Goal: Information Seeking & Learning: Learn about a topic

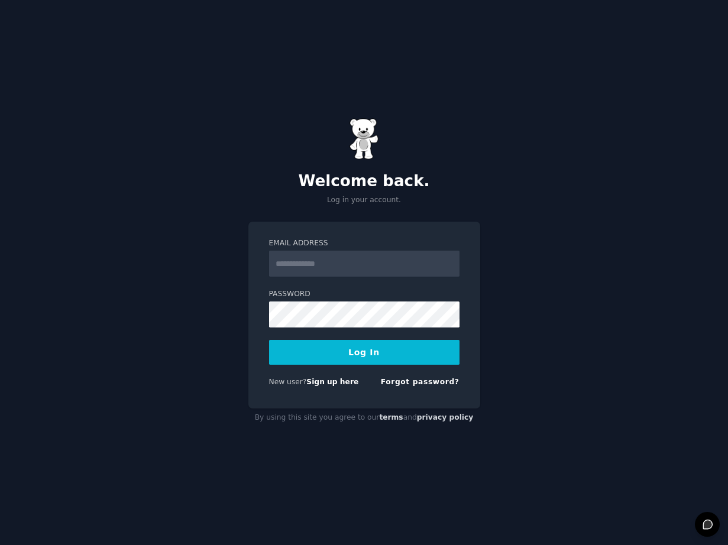
click at [345, 266] on input "Email Address" at bounding box center [364, 264] width 190 height 26
type input "**********"
click at [432, 383] on link "Forgot password?" at bounding box center [420, 382] width 79 height 8
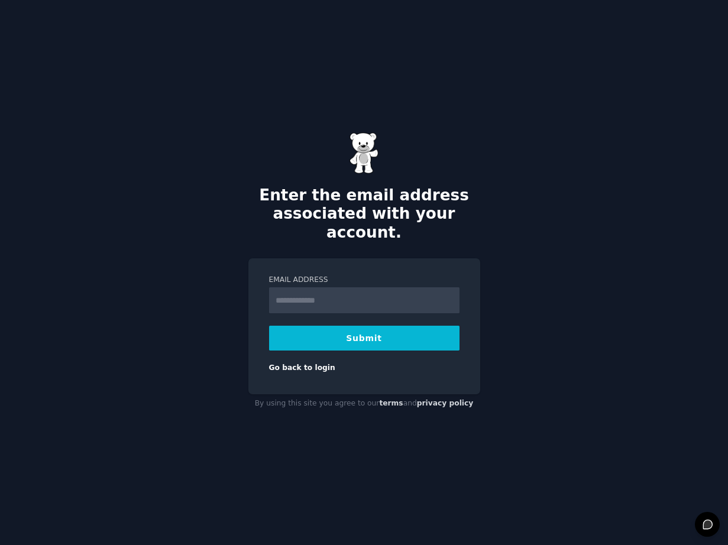
click at [361, 291] on input "Email Address" at bounding box center [364, 300] width 190 height 26
type input "**********"
click at [365, 346] on form "**********" at bounding box center [364, 324] width 190 height 99
click at [365, 341] on button "Submit" at bounding box center [364, 338] width 190 height 25
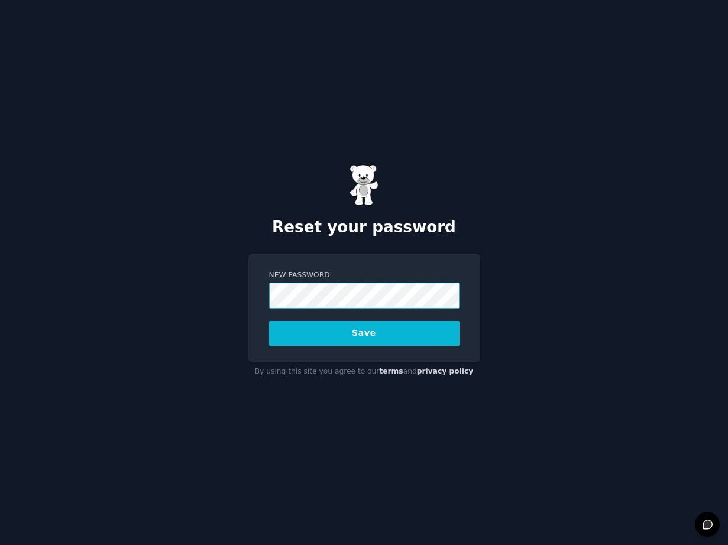
click at [236, 279] on div "Reset your password New Password Save By using this site you agree to our terms…" at bounding box center [364, 272] width 728 height 545
click at [332, 344] on button "Save" at bounding box center [364, 333] width 190 height 25
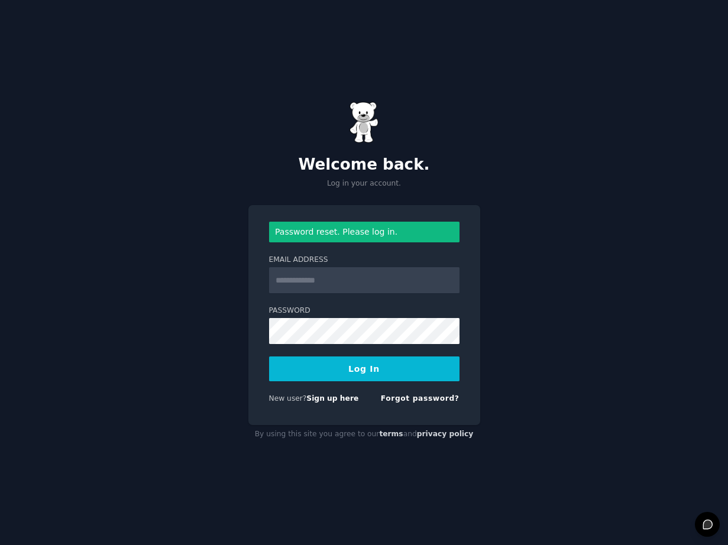
click at [353, 278] on input "Email Address" at bounding box center [364, 280] width 190 height 26
click at [348, 277] on input "Email Address" at bounding box center [364, 280] width 190 height 26
type input "**********"
click at [374, 373] on button "Log In" at bounding box center [364, 369] width 190 height 25
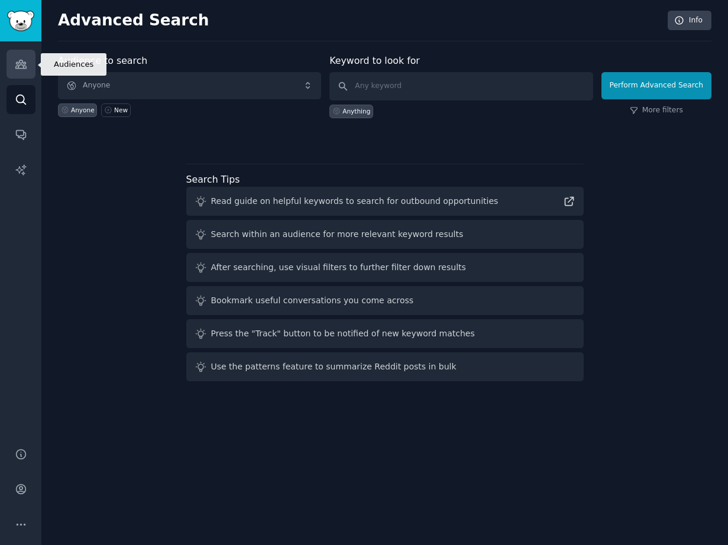
click at [18, 61] on icon "Sidebar" at bounding box center [20, 64] width 11 height 8
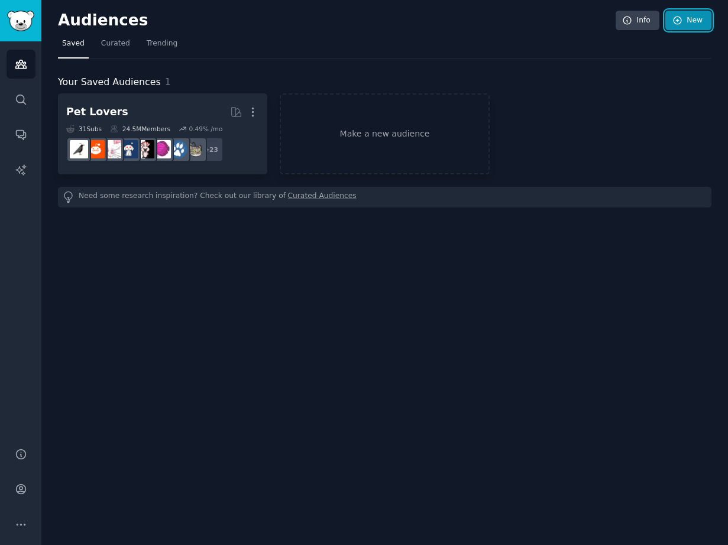
click at [706, 27] on link "New" at bounding box center [688, 21] width 46 height 20
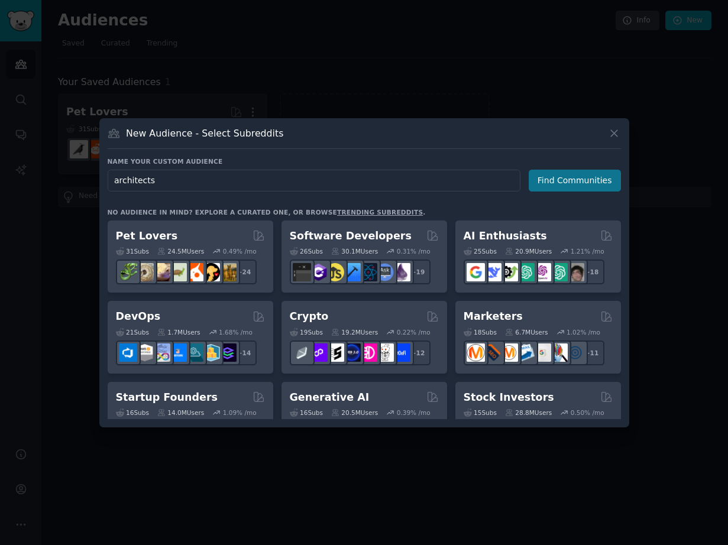
type input "architects"
click at [590, 182] on button "Find Communities" at bounding box center [575, 181] width 92 height 22
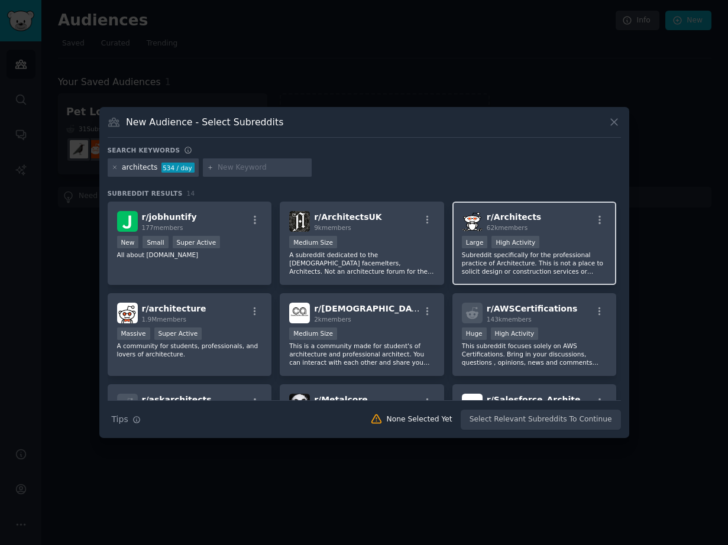
click at [539, 233] on div "r/ Architects 62k members >= 80th percentile for submissions / day Large High A…" at bounding box center [534, 243] width 164 height 83
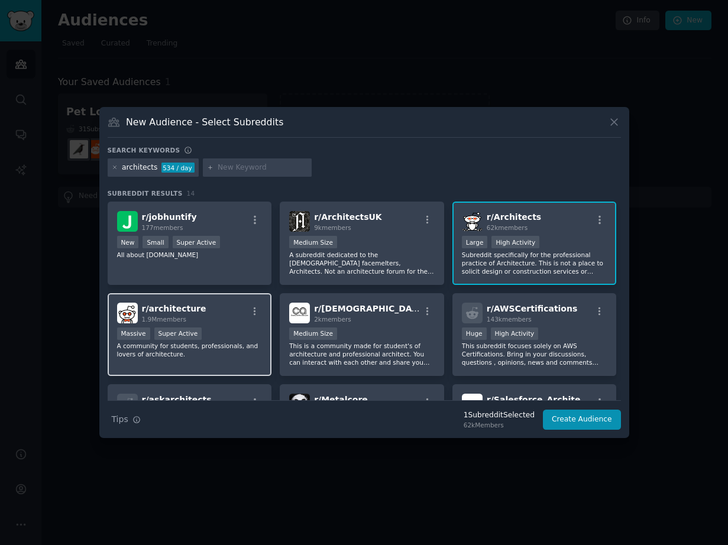
click at [231, 326] on div "r/ architecture 1.9M members Massive Super Active A community for students, pro…" at bounding box center [190, 334] width 164 height 83
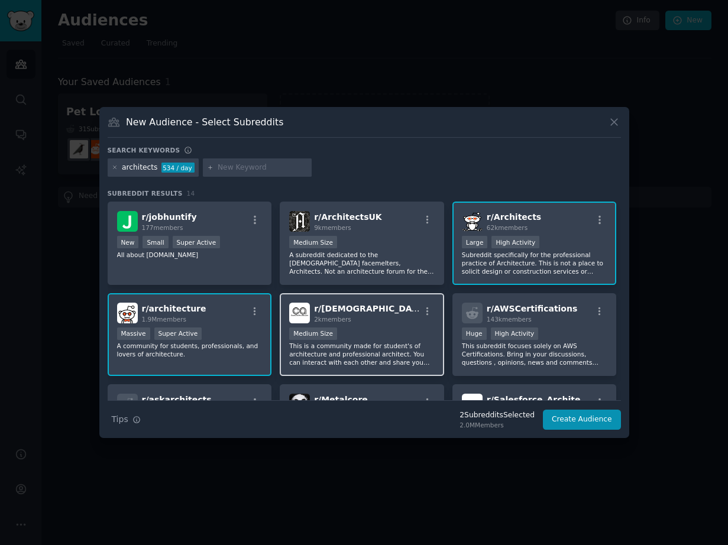
click at [371, 347] on p "This is a community made for student's of architecture and professional archite…" at bounding box center [361, 354] width 145 height 25
click at [388, 319] on div "r/ Indian_architects 2k members" at bounding box center [361, 313] width 145 height 21
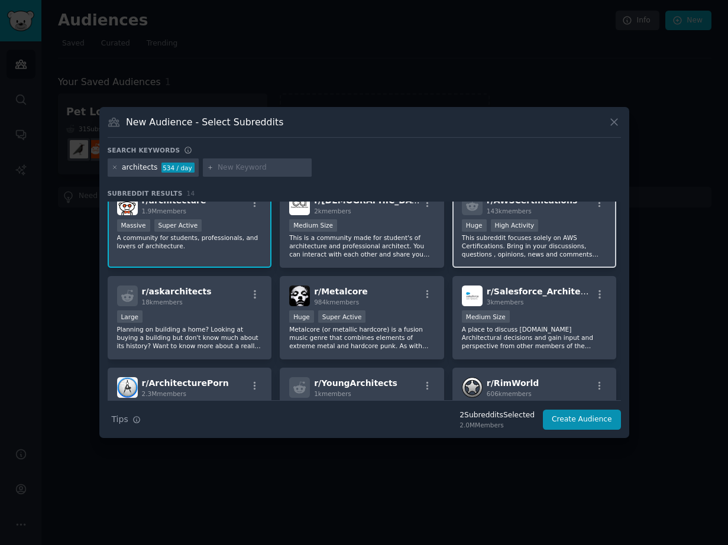
scroll to position [109, 0]
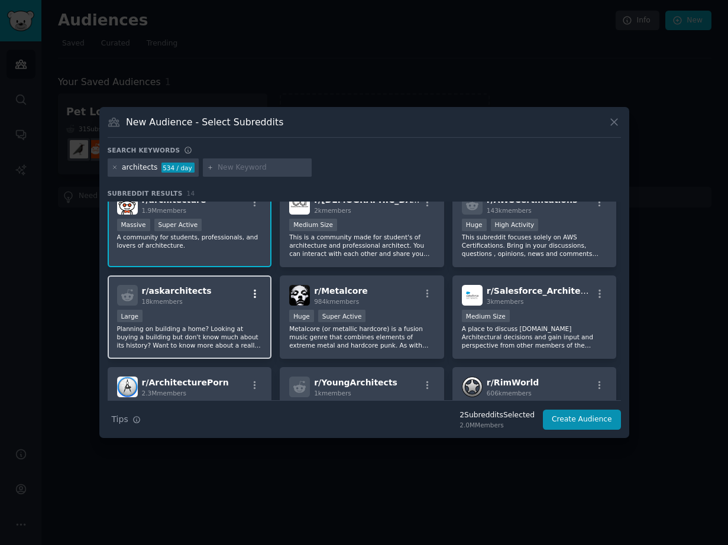
click at [250, 294] on icon "button" at bounding box center [255, 294] width 11 height 11
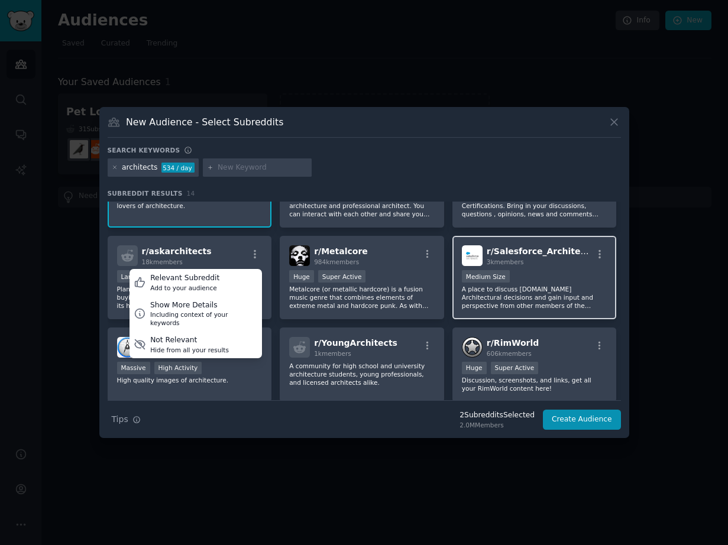
scroll to position [151, 0]
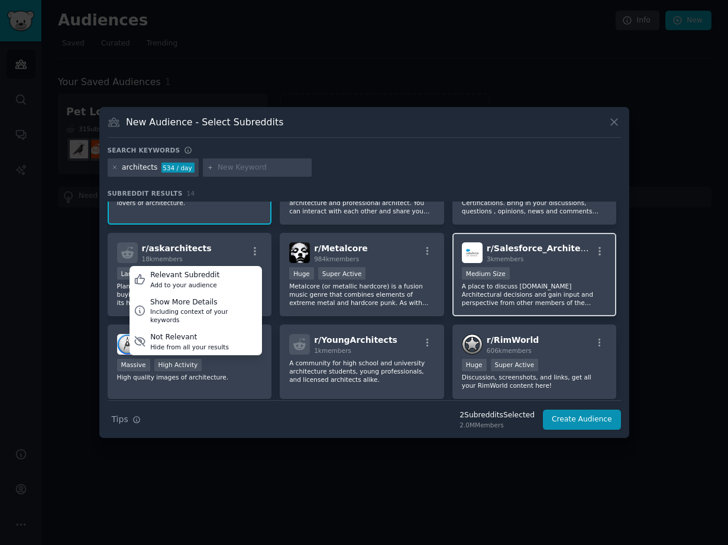
click at [514, 280] on div "1000 - 10,000 members Medium Size" at bounding box center [534, 274] width 145 height 15
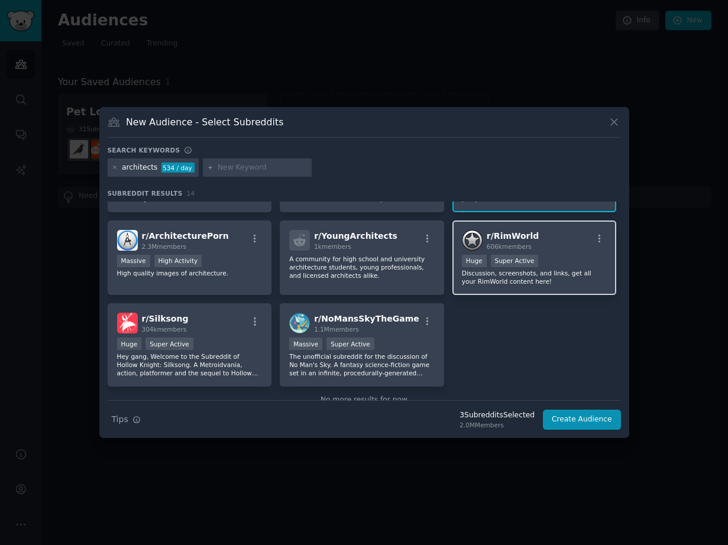
scroll to position [283, 0]
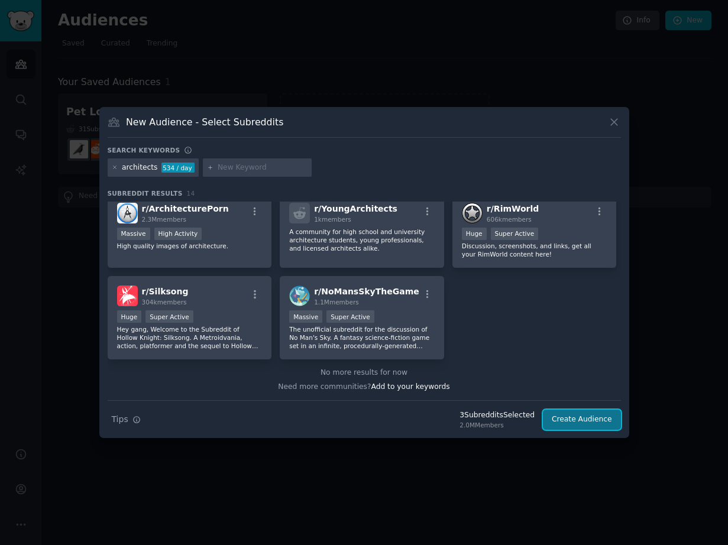
click at [604, 416] on button "Create Audience" at bounding box center [582, 420] width 78 height 20
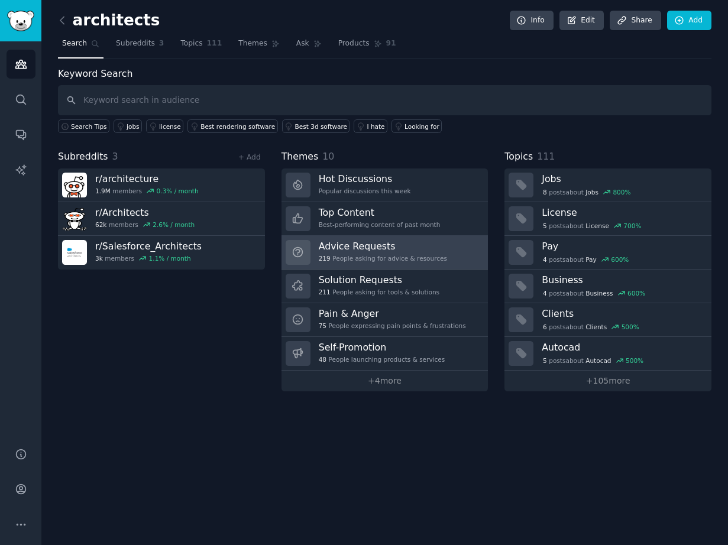
click at [390, 245] on h3 "Advice Requests" at bounding box center [383, 246] width 128 height 12
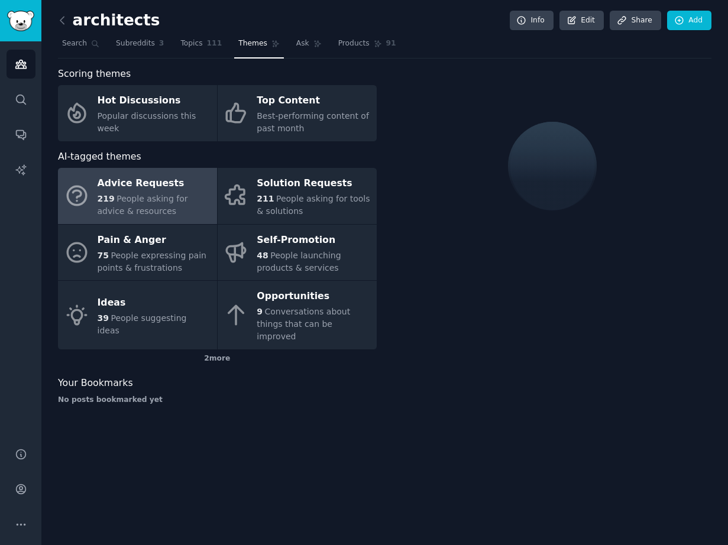
click at [71, 21] on link at bounding box center [65, 20] width 15 height 19
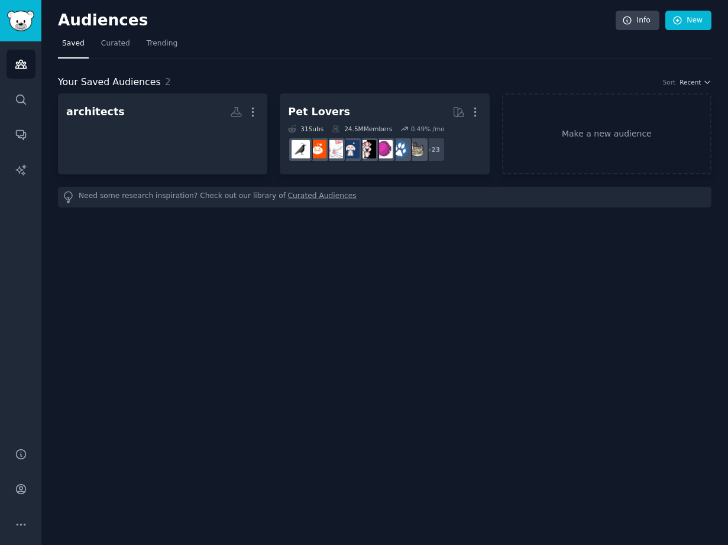
click at [71, 21] on h2 "Audiences" at bounding box center [337, 20] width 558 height 19
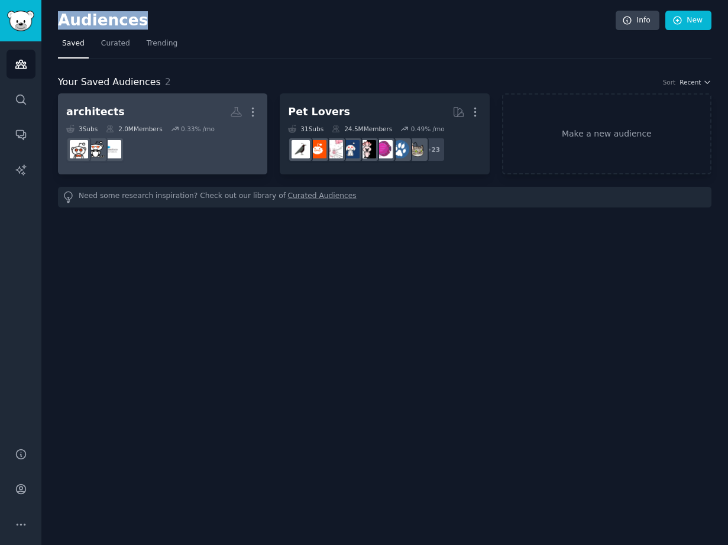
click at [208, 132] on div "0.33 % /mo" at bounding box center [198, 129] width 34 height 8
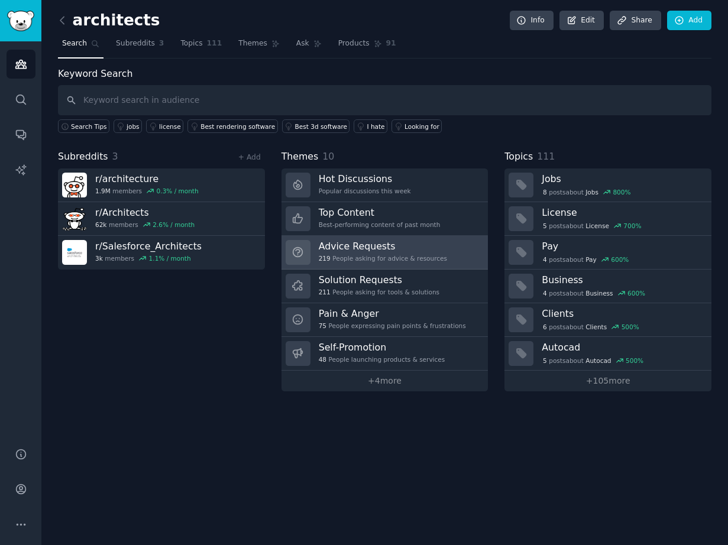
click at [384, 247] on h3 "Advice Requests" at bounding box center [383, 246] width 128 height 12
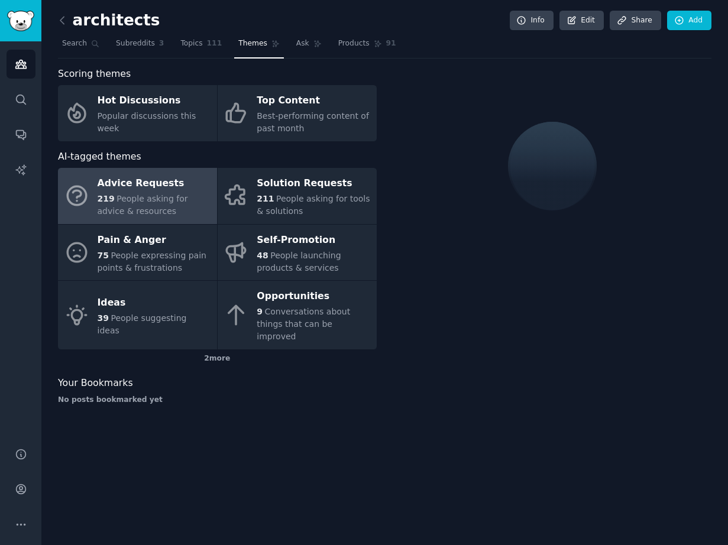
click at [142, 191] on div "Advice Requests" at bounding box center [155, 183] width 114 height 19
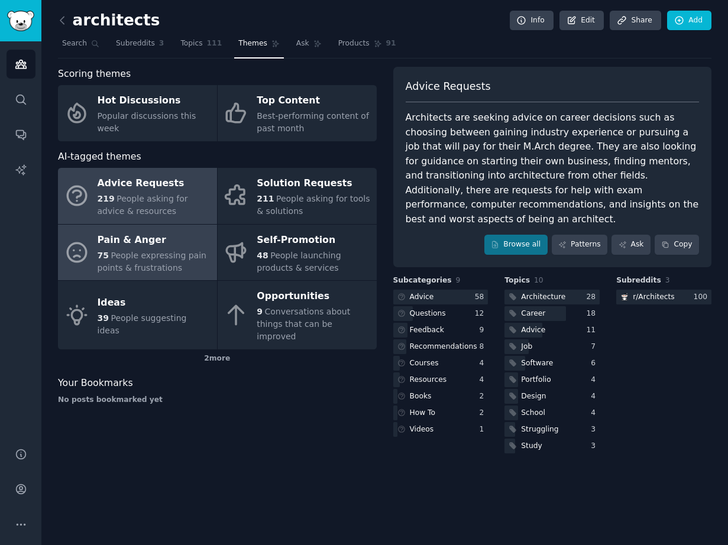
click at [134, 241] on div "Pain & Anger" at bounding box center [155, 240] width 114 height 19
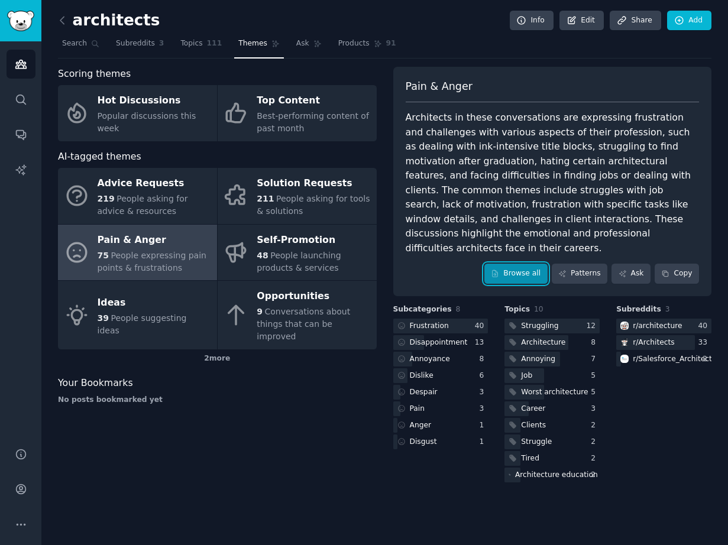
click at [526, 267] on link "Browse all" at bounding box center [515, 274] width 63 height 20
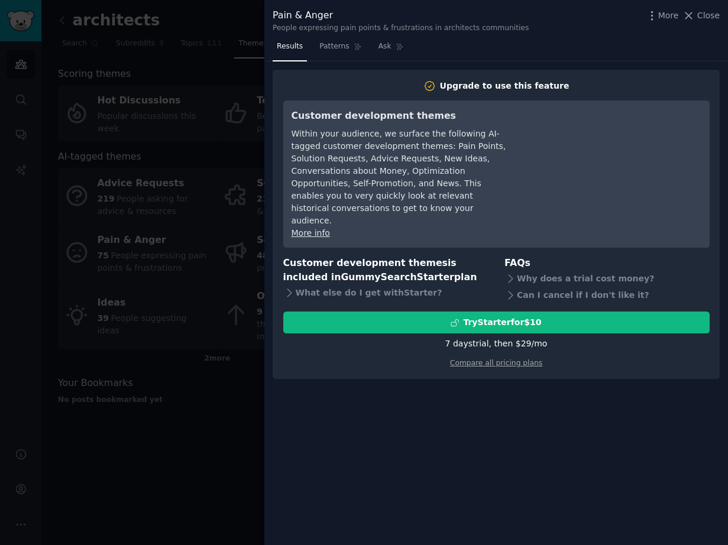
click at [235, 331] on div at bounding box center [364, 272] width 728 height 545
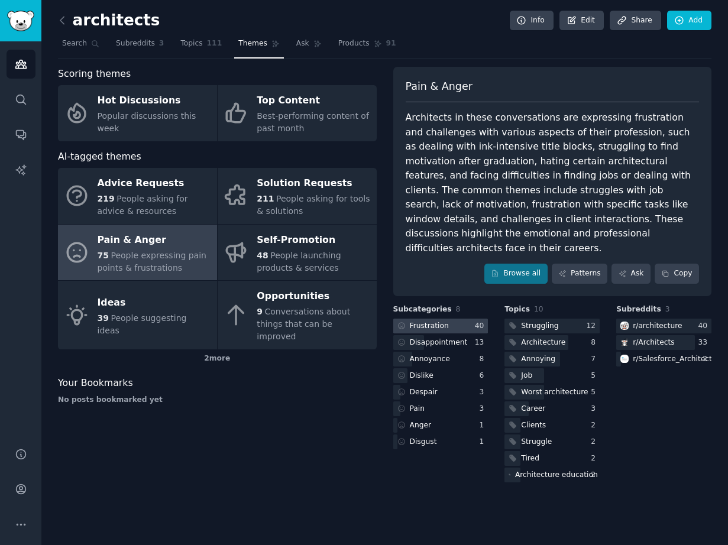
click at [460, 319] on div at bounding box center [440, 326] width 95 height 15
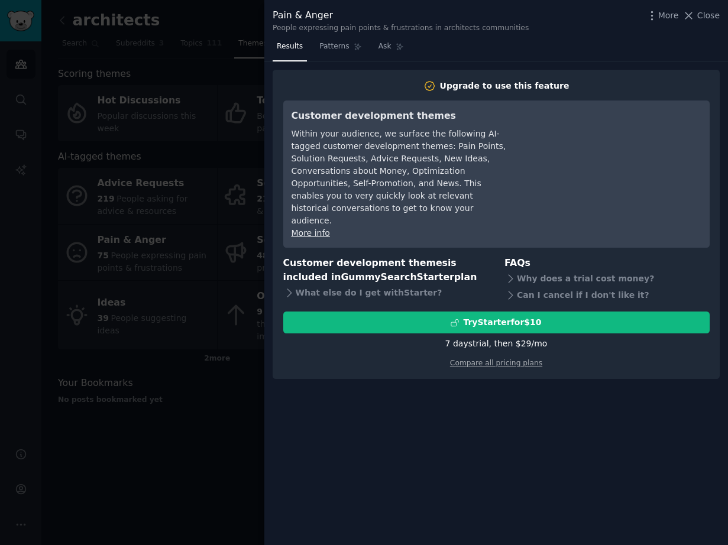
click at [138, 351] on div at bounding box center [364, 272] width 728 height 545
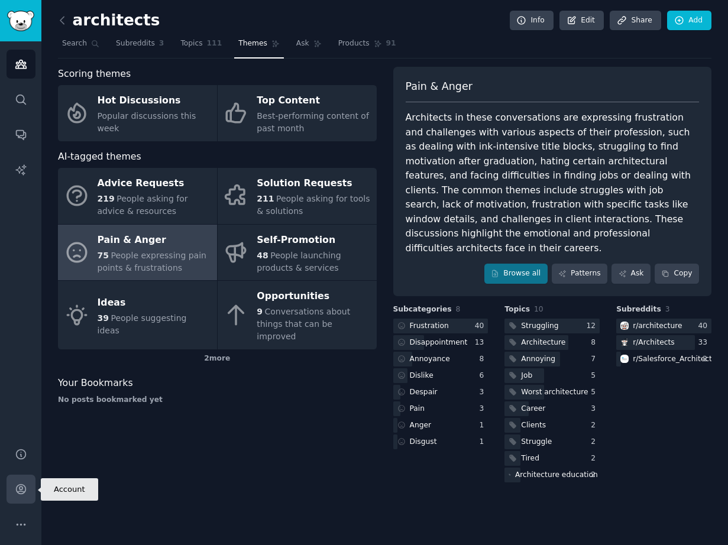
click at [20, 491] on icon "Sidebar" at bounding box center [20, 489] width 9 height 9
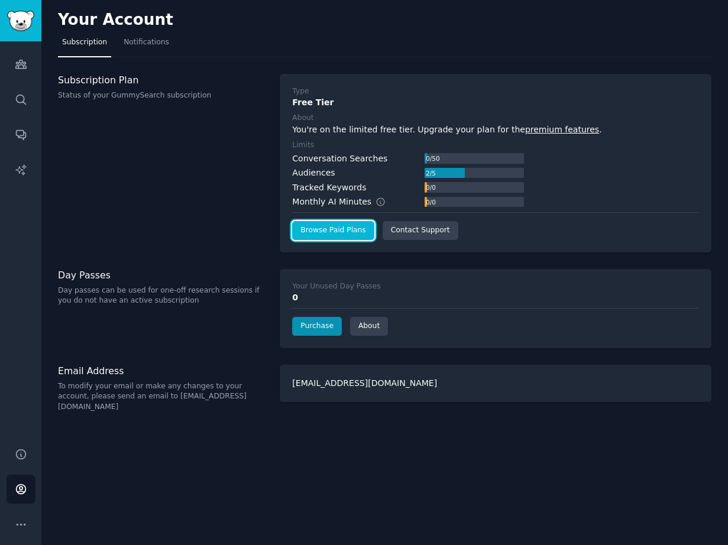
click at [343, 238] on link "Browse Paid Plans" at bounding box center [333, 230] width 82 height 19
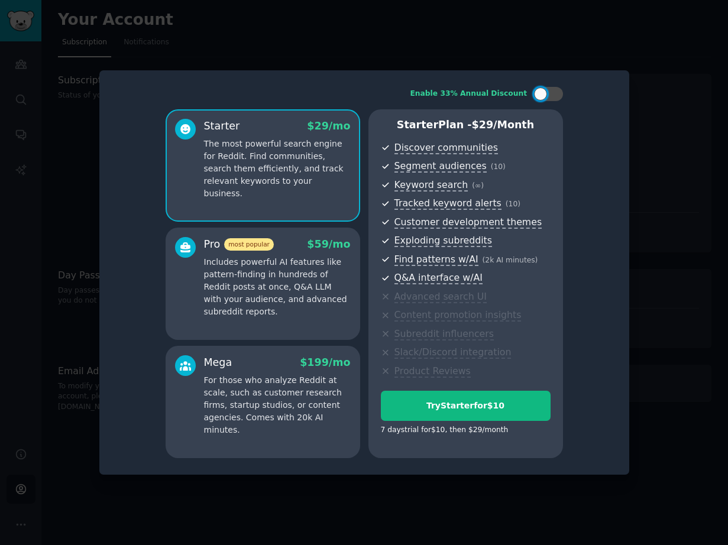
click at [334, 150] on p "The most powerful search engine for Reddit. Find communities, search them effic…" at bounding box center [277, 169] width 147 height 62
click at [325, 293] on p "Includes powerful AI features like pattern-finding in hundreds of Reddit posts …" at bounding box center [277, 287] width 147 height 62
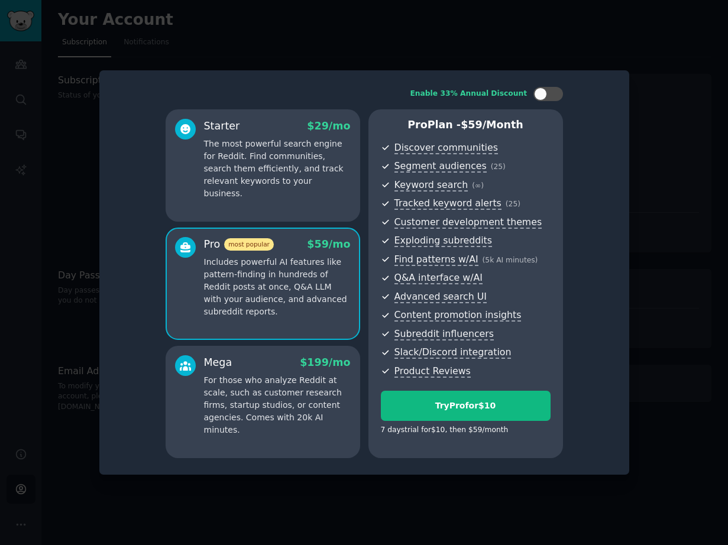
click at [306, 174] on p "The most powerful search engine for Reddit. Find communities, search them effic…" at bounding box center [277, 169] width 147 height 62
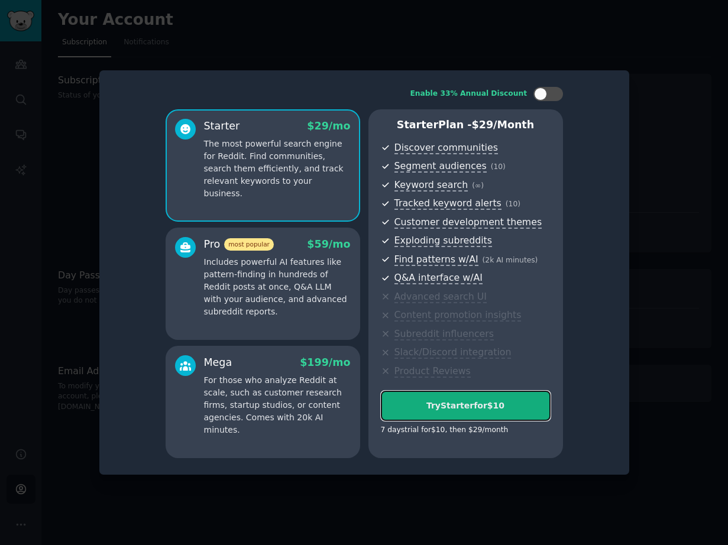
click at [474, 401] on div "Try Starter for $10" at bounding box center [465, 406] width 169 height 12
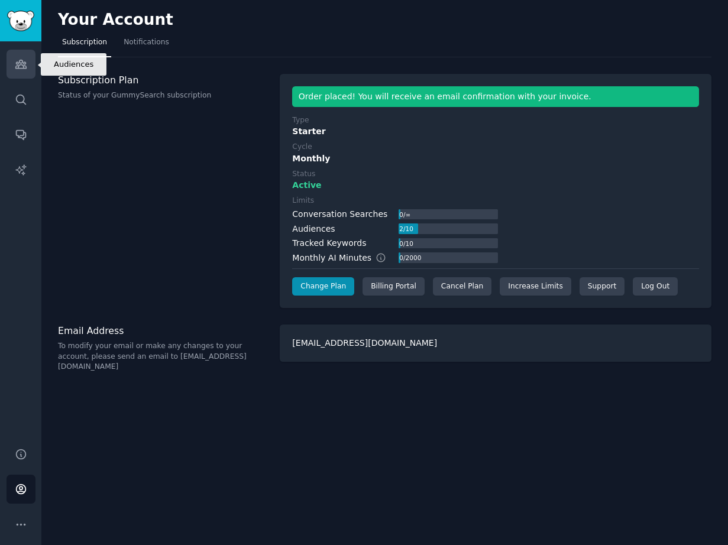
click at [17, 60] on icon "Sidebar" at bounding box center [21, 64] width 12 height 12
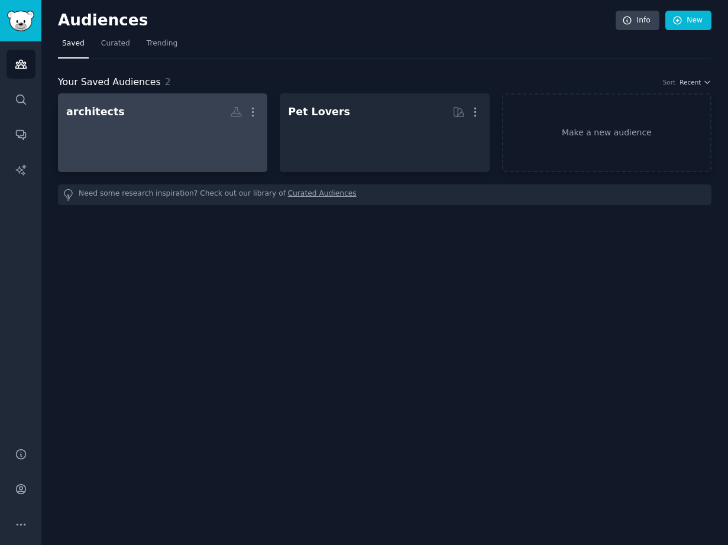
click at [190, 137] on div at bounding box center [162, 142] width 193 height 41
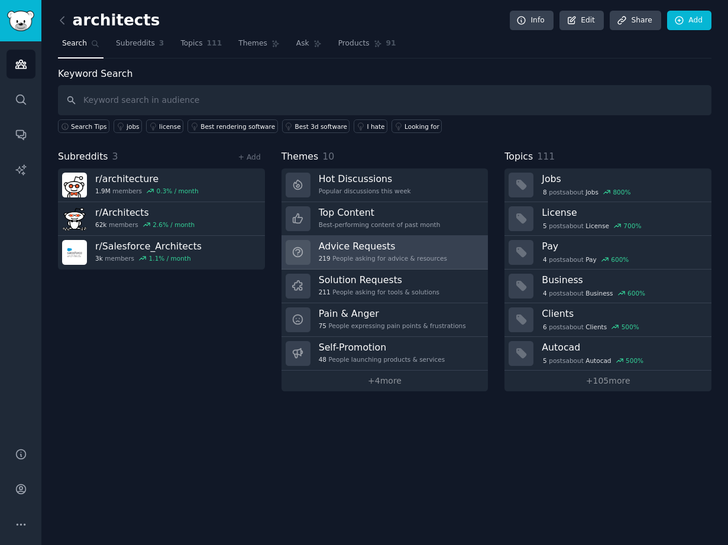
click at [368, 260] on div "219 People asking for advice & resources" at bounding box center [383, 258] width 128 height 8
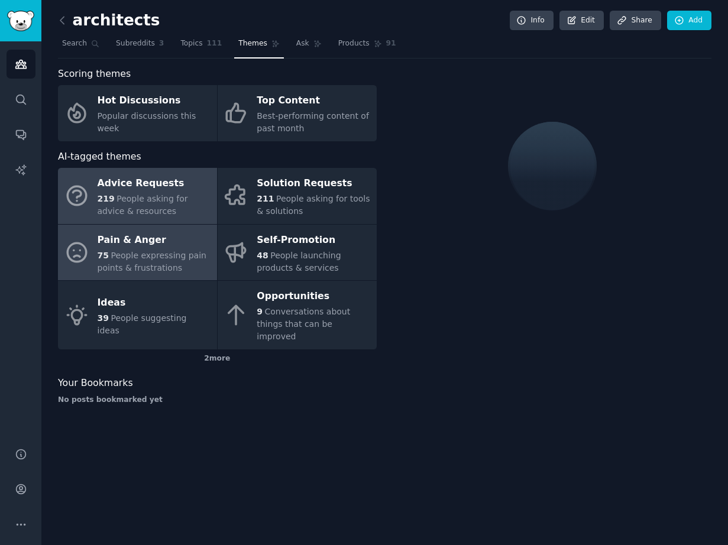
click at [143, 236] on div "Pain & Anger" at bounding box center [155, 240] width 114 height 19
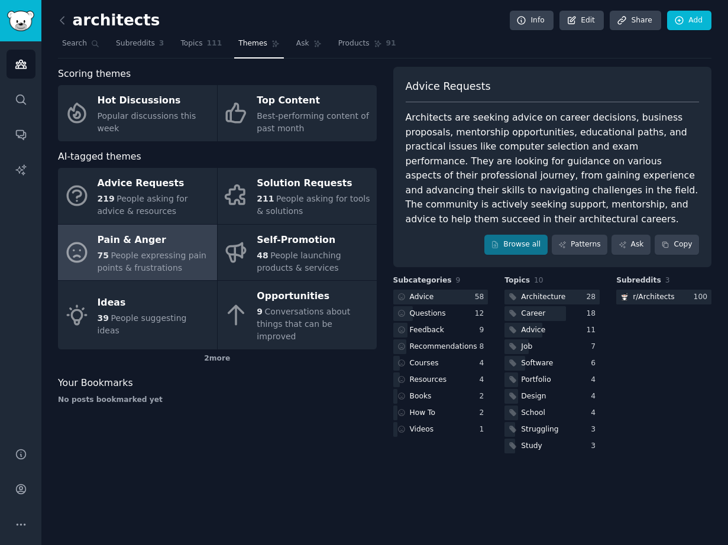
click at [513, 255] on div "Advice Requests Architects are seeking advice on career decisions, business pro…" at bounding box center [552, 167] width 319 height 200
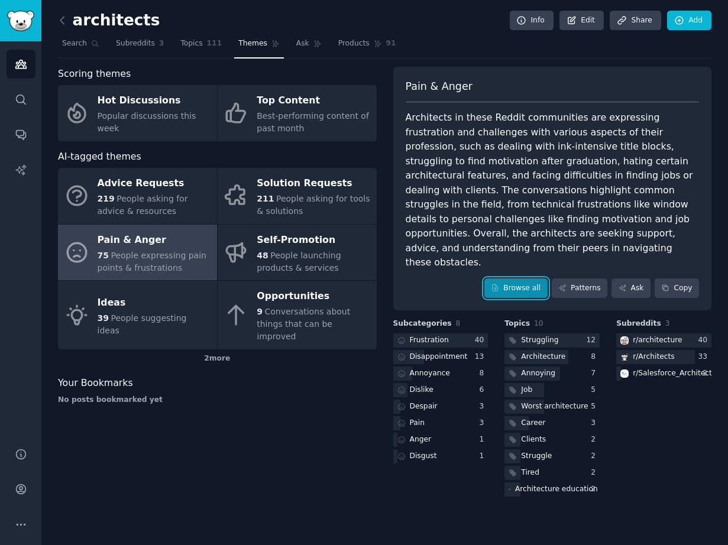
click at [513, 279] on link "Browse all" at bounding box center [515, 289] width 63 height 20
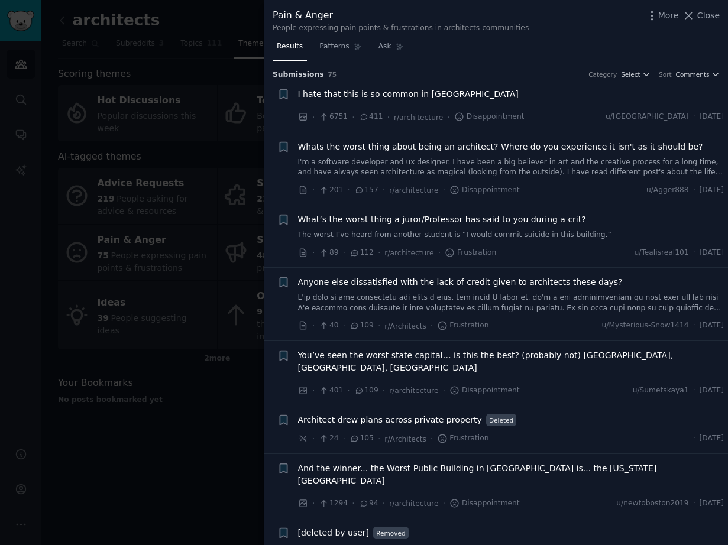
click at [397, 95] on span "I hate that this is so common in [GEOGRAPHIC_DATA]" at bounding box center [408, 94] width 221 height 12
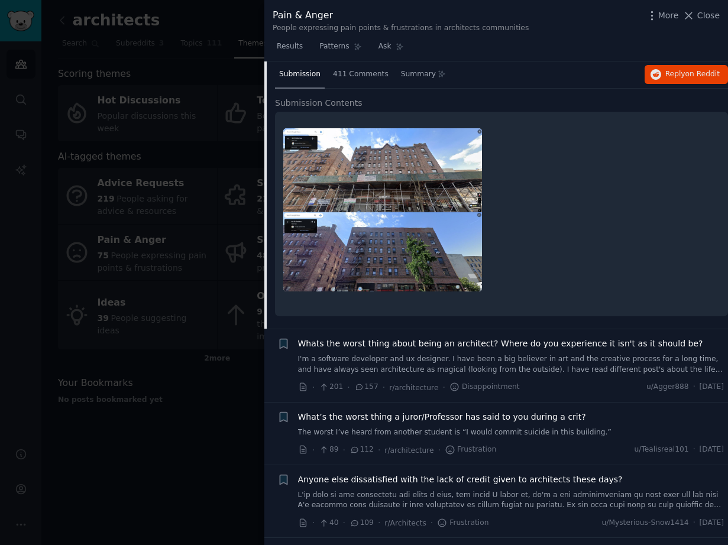
scroll to position [84, 0]
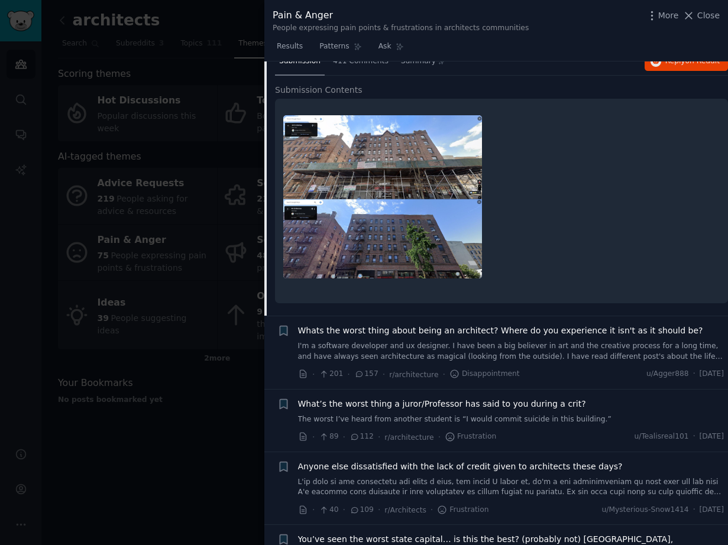
click at [479, 326] on span "Whats the worst thing about being an architect? Where do you experience it isn'…" at bounding box center [500, 331] width 405 height 12
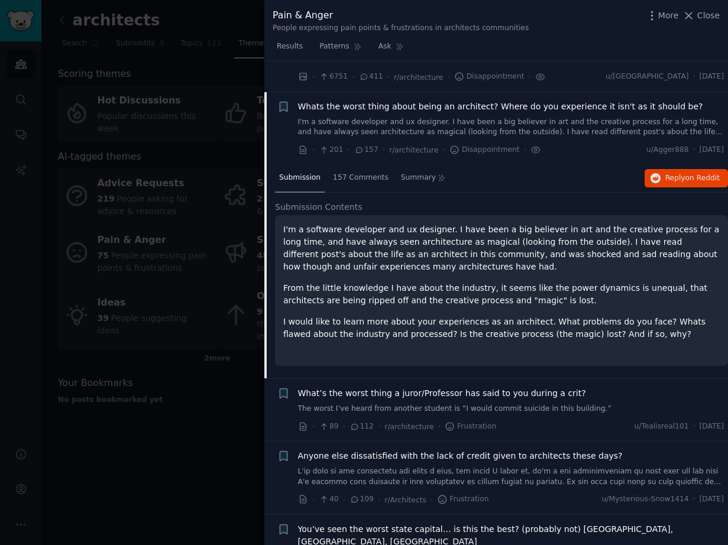
scroll to position [39, 0]
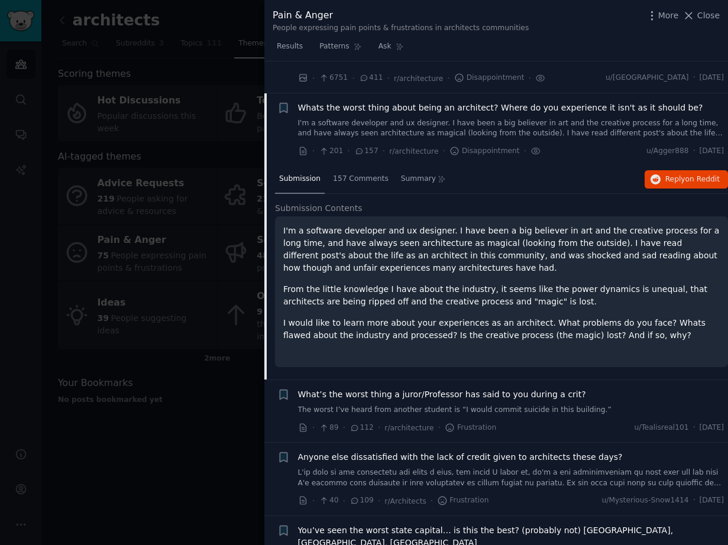
click at [338, 105] on span "Whats the worst thing about being an architect? Where do you experience it isn'…" at bounding box center [500, 108] width 405 height 12
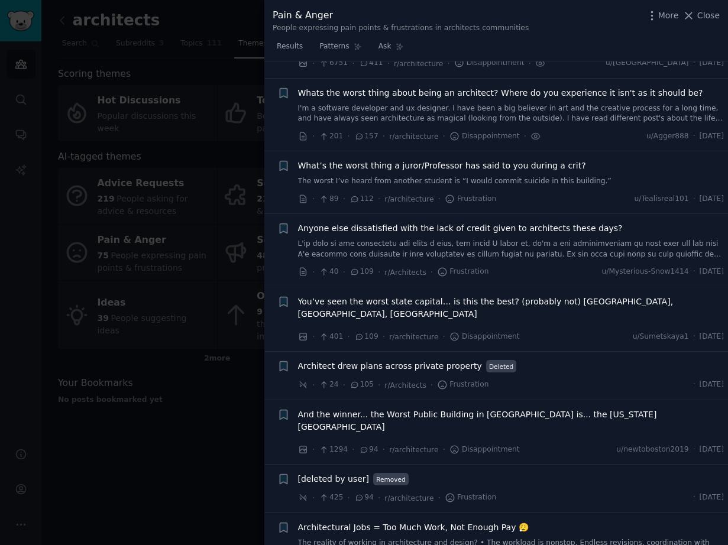
scroll to position [71, 0]
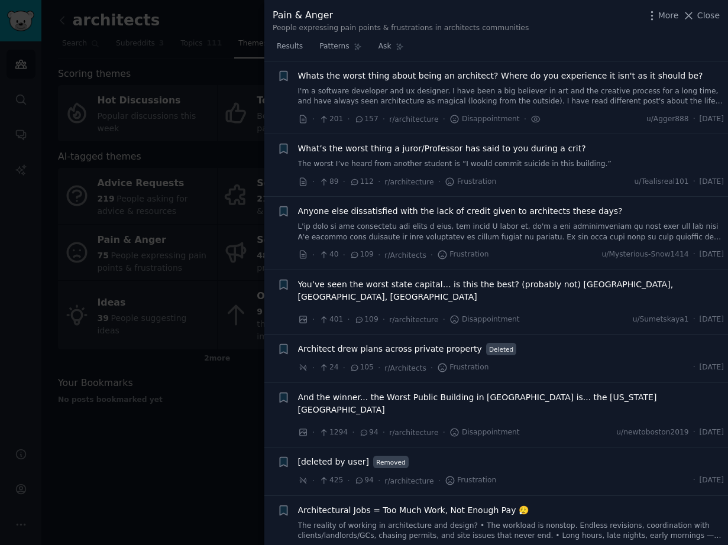
click at [354, 77] on span "Whats the worst thing about being an architect? Where do you experience it isn'…" at bounding box center [500, 76] width 405 height 12
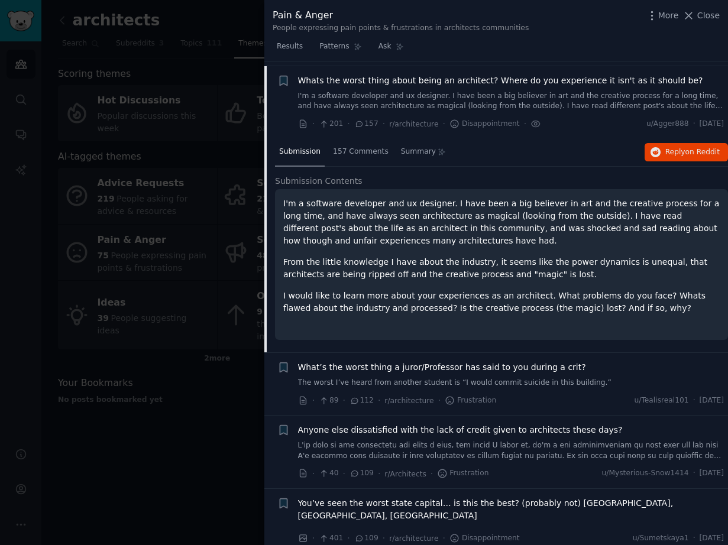
scroll to position [68, 0]
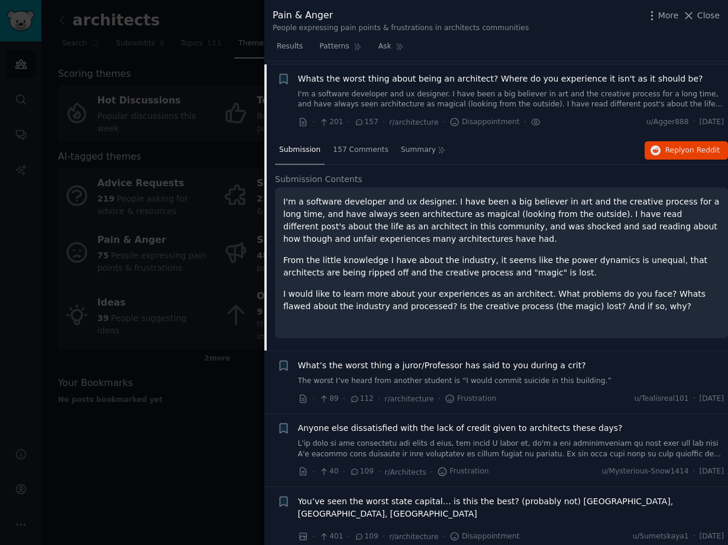
click at [465, 368] on span "What’s the worst thing a juror/Professor has said to you during a crit?" at bounding box center [442, 366] width 288 height 12
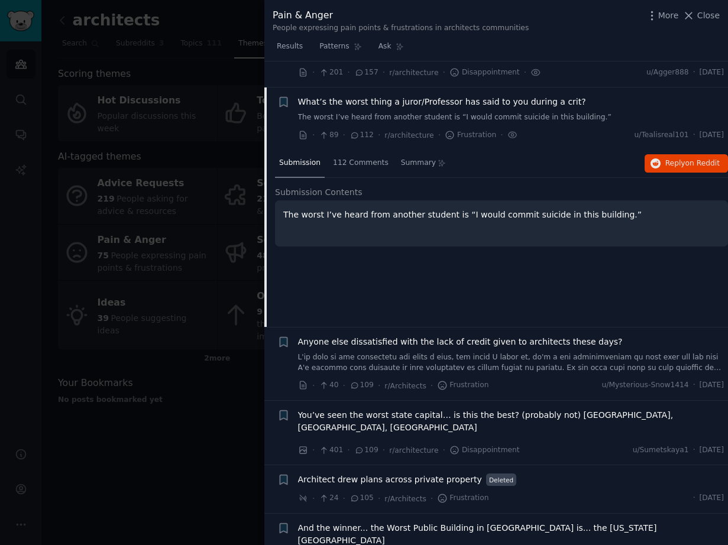
scroll to position [144, 0]
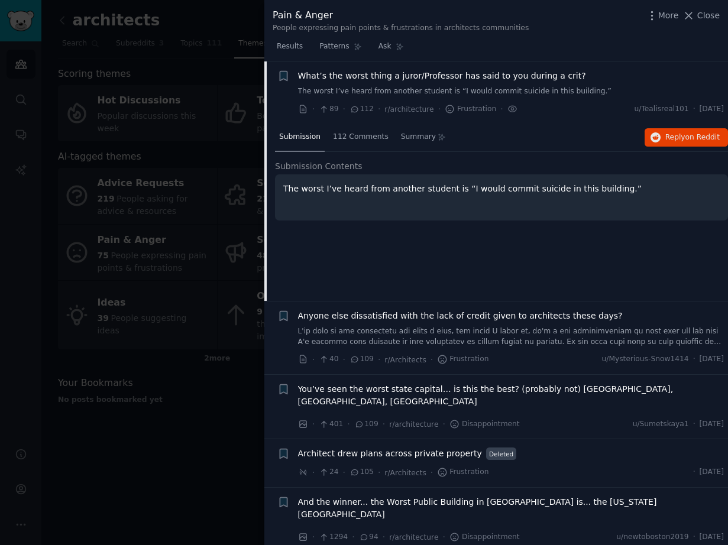
click at [451, 89] on link "The worst I’ve heard from another student is “I would commit suicide in this bu…" at bounding box center [511, 91] width 426 height 11
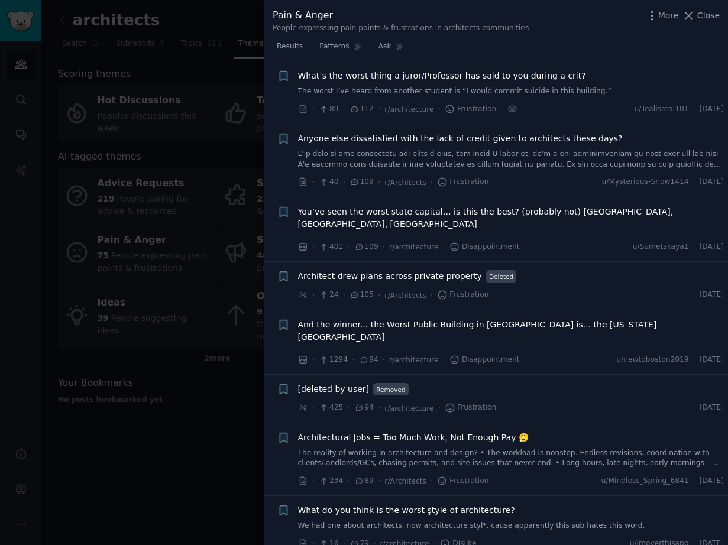
click at [400, 79] on span "What’s the worst thing a juror/Professor has said to you during a crit?" at bounding box center [442, 76] width 288 height 12
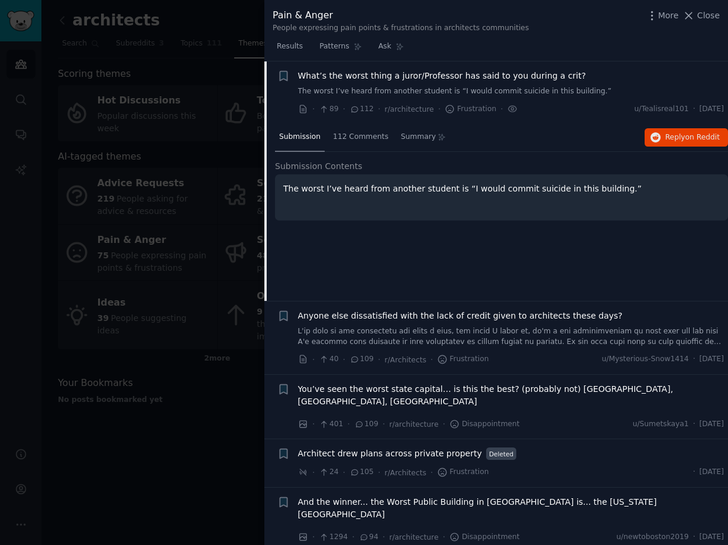
click at [356, 108] on icon at bounding box center [354, 109] width 11 height 8
click at [355, 135] on span "112 Comments" at bounding box center [361, 137] width 56 height 11
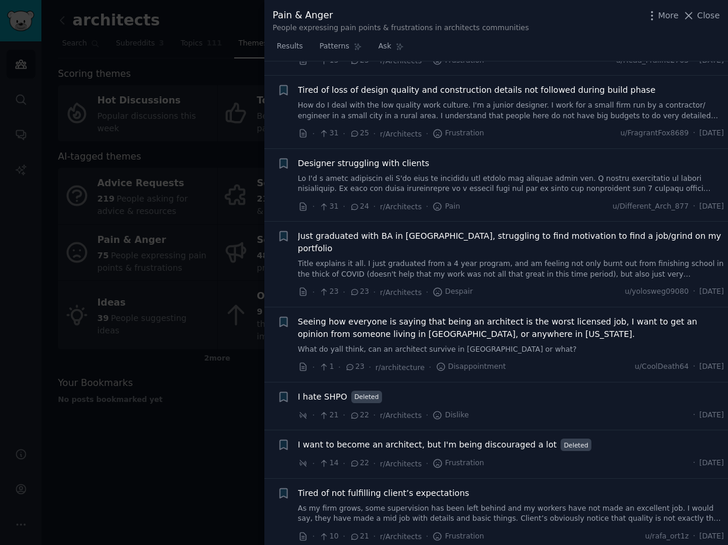
scroll to position [4757, 0]
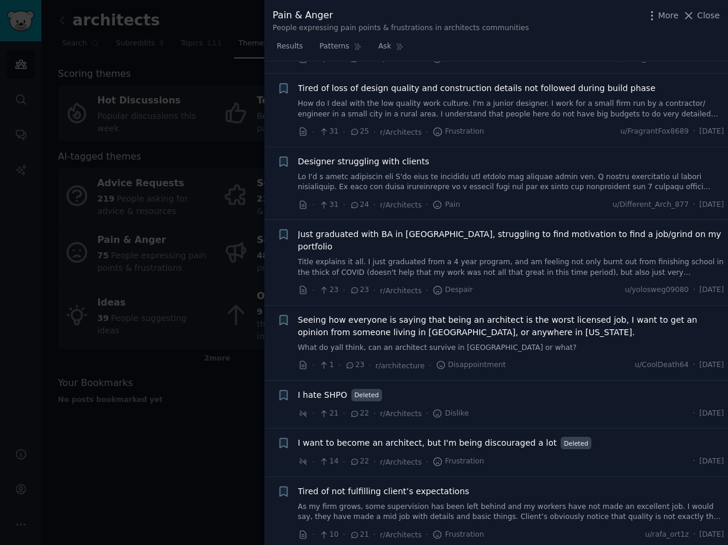
click at [499, 437] on span "I want to become an architect, but I'm being discouraged a lot" at bounding box center [427, 443] width 259 height 12
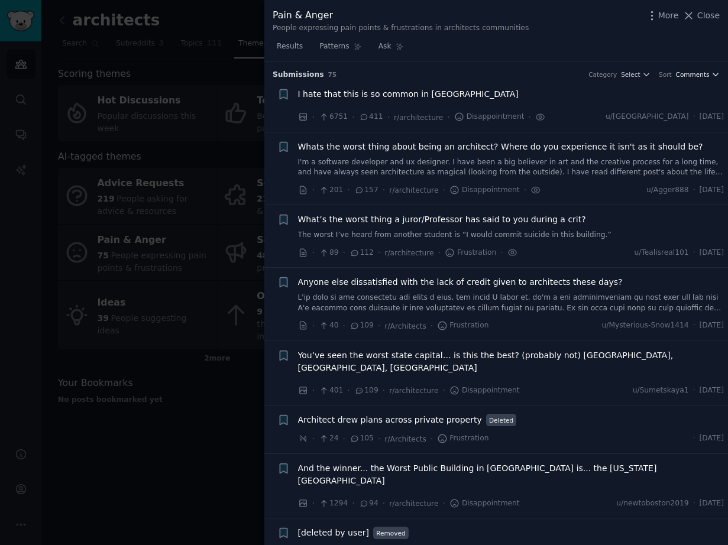
click at [690, 76] on span "Comments" at bounding box center [693, 74] width 34 height 8
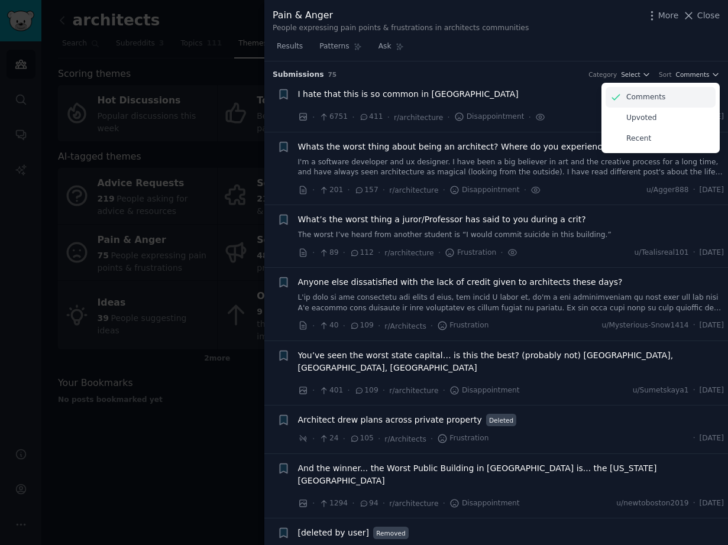
click at [647, 94] on p "Comments" at bounding box center [645, 97] width 39 height 11
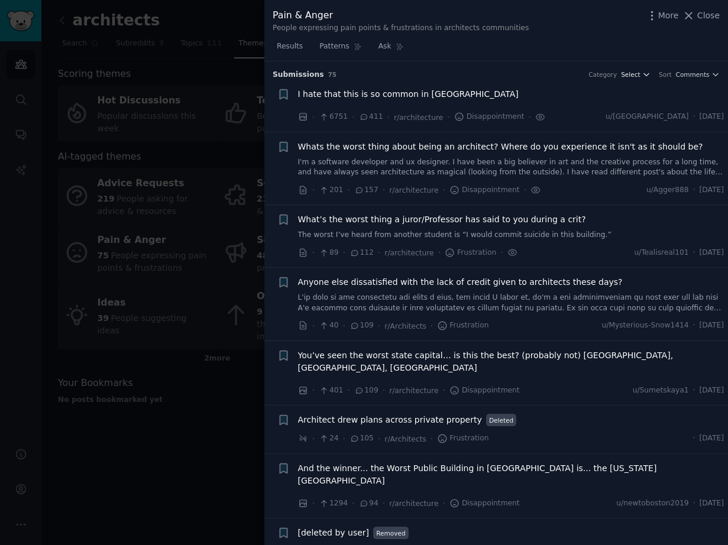
click at [637, 72] on span "Select" at bounding box center [630, 74] width 19 height 8
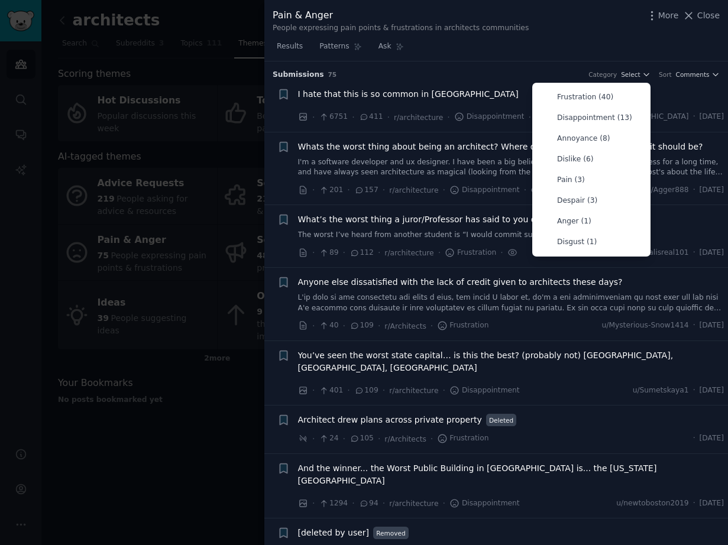
click at [688, 84] on li "+ I hate that this is so common in [GEOGRAPHIC_DATA] · 6751 · 411 · r/architect…" at bounding box center [496, 106] width 464 height 52
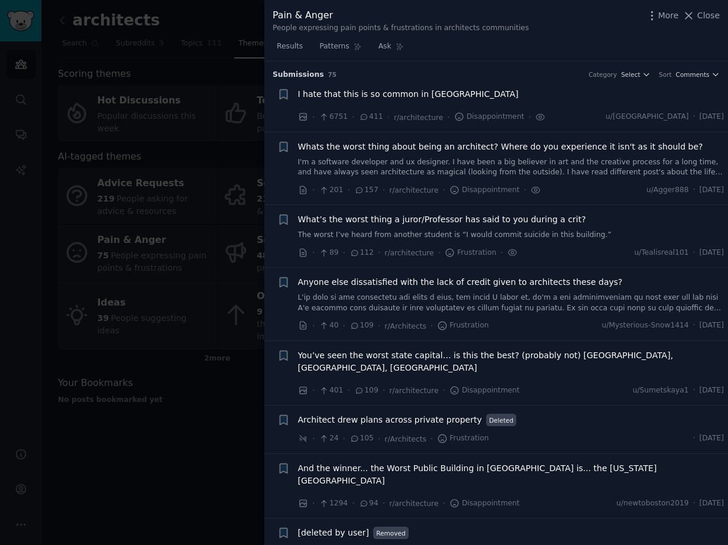
click at [700, 82] on li "+ I hate that this is so common in [GEOGRAPHIC_DATA] · 6751 · 411 · r/architect…" at bounding box center [496, 106] width 464 height 52
click at [700, 81] on li "+ I hate that this is so common in [GEOGRAPHIC_DATA] · 6751 · 411 · r/architect…" at bounding box center [496, 106] width 464 height 52
click at [711, 75] on icon "button" at bounding box center [715, 74] width 8 height 8
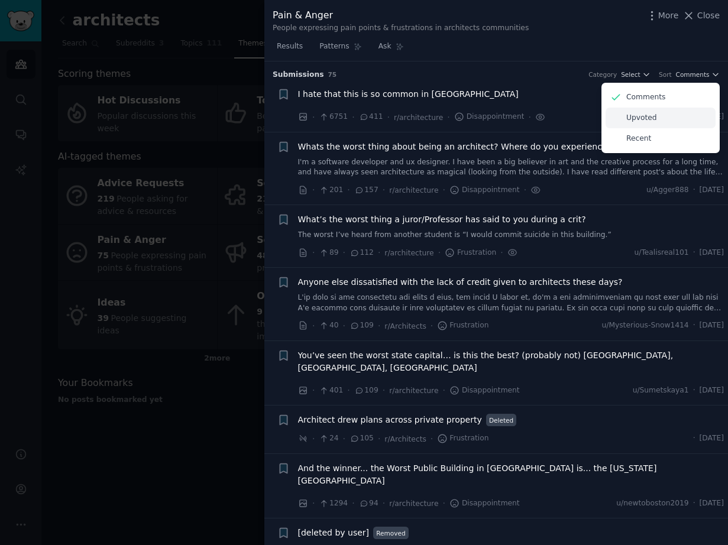
click at [639, 117] on p "Upvoted" at bounding box center [641, 118] width 31 height 11
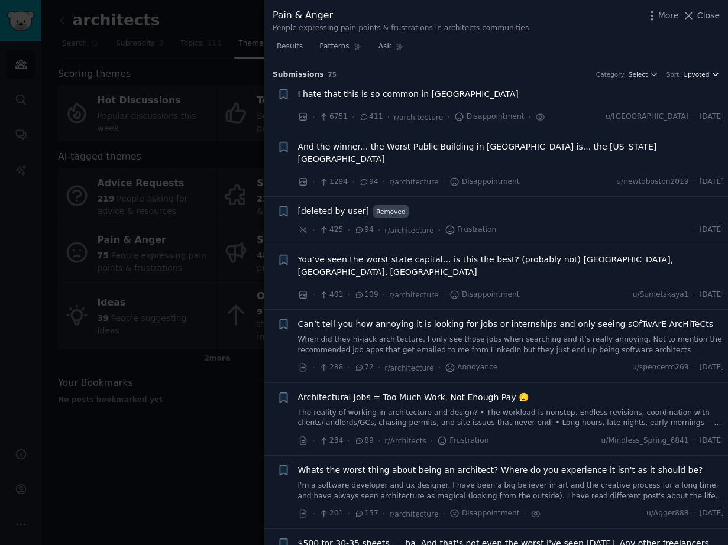
click at [711, 73] on icon "button" at bounding box center [715, 74] width 8 height 8
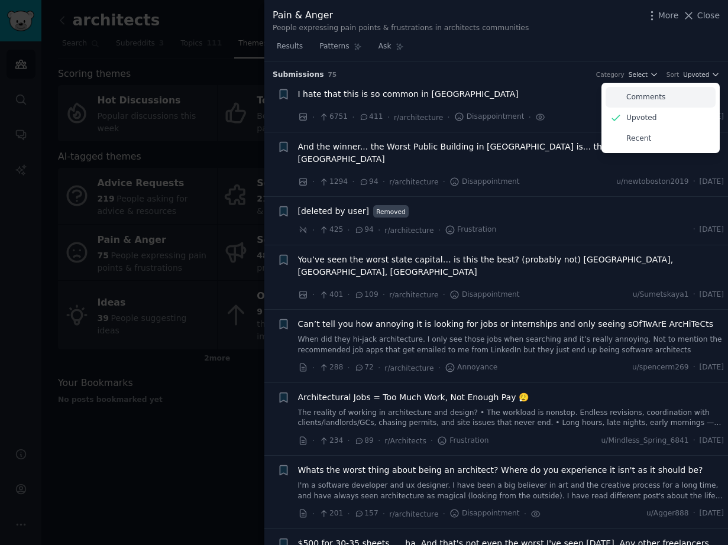
click at [662, 98] on div "Comments" at bounding box center [661, 97] width 110 height 21
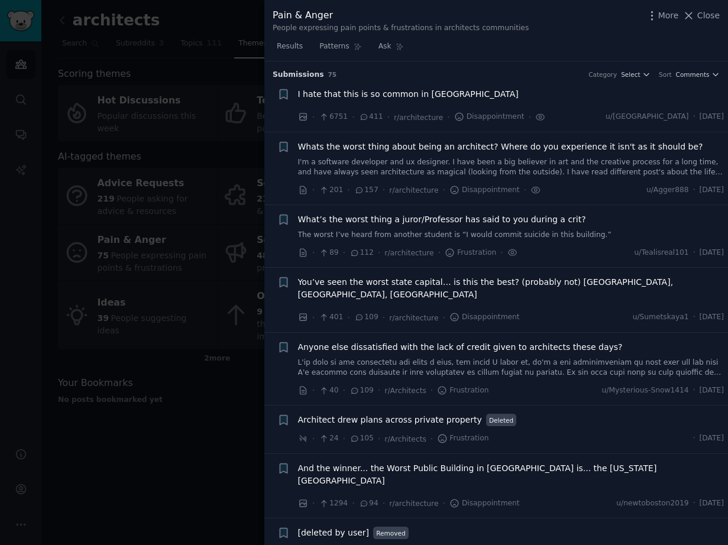
click at [361, 192] on icon at bounding box center [359, 190] width 11 height 8
click at [370, 191] on span "157" at bounding box center [366, 190] width 24 height 11
click at [383, 144] on span "Whats the worst thing about being an architect? Where do you experience it isn'…" at bounding box center [500, 147] width 405 height 12
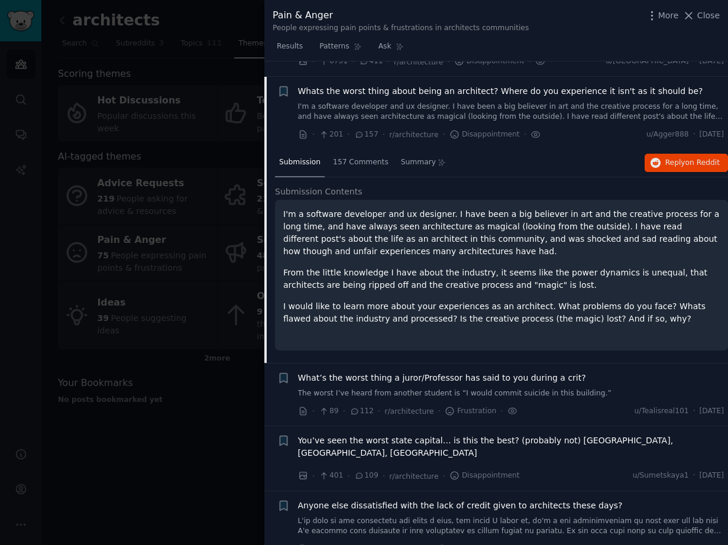
scroll to position [71, 0]
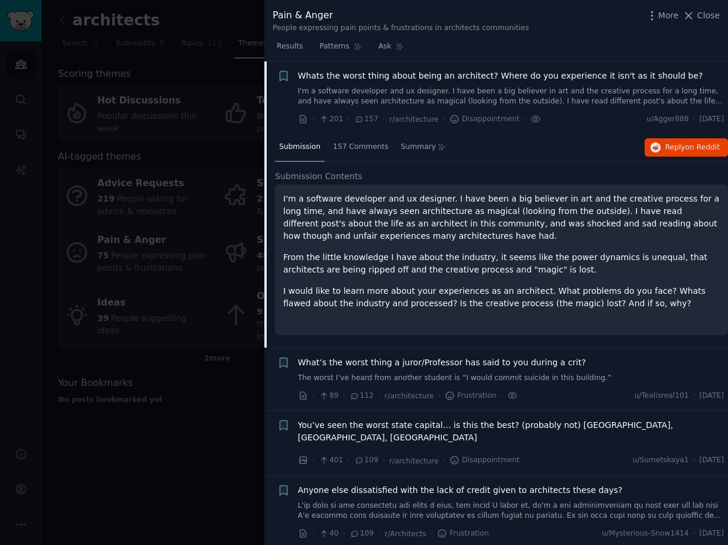
click at [366, 163] on div "Submission 157 Comments Summary Reply on Reddit Submission Contents I'm a softw…" at bounding box center [501, 241] width 453 height 214
click at [365, 151] on span "157 Comments" at bounding box center [361, 147] width 56 height 11
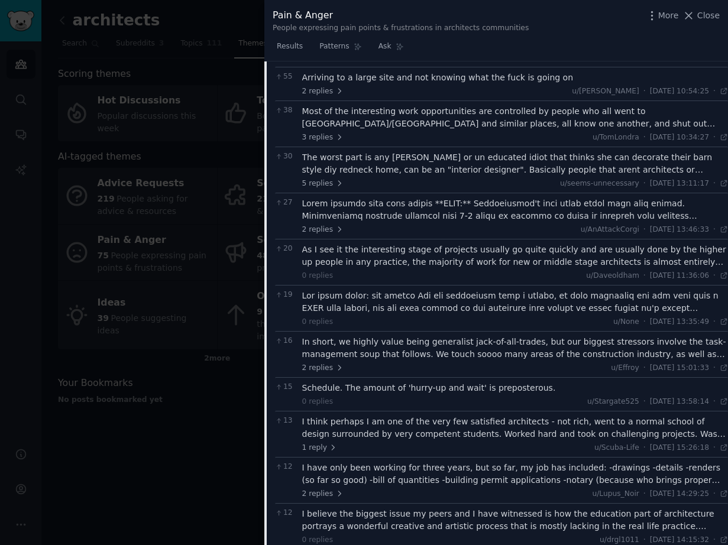
scroll to position [0, 0]
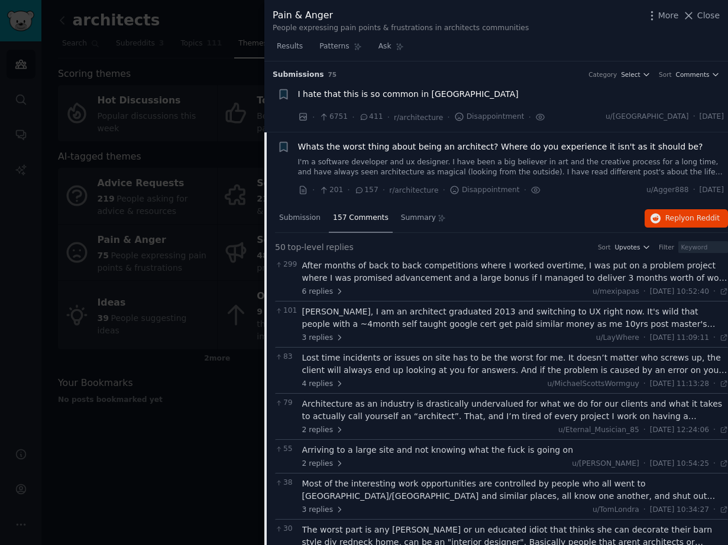
click at [293, 139] on li "+ Whats the worst thing about being an architect? Where do you experience it is…" at bounding box center [496, 168] width 464 height 73
click at [305, 141] on span "Whats the worst thing about being an architect? Where do you experience it isn'…" at bounding box center [500, 147] width 405 height 12
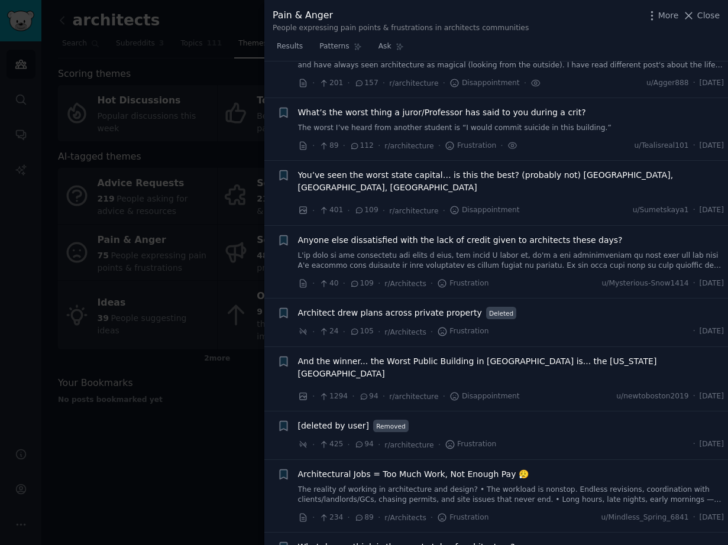
scroll to position [108, 0]
click at [463, 233] on span "Anyone else dissatisfied with the lack of credit given to architects these days?" at bounding box center [460, 239] width 325 height 12
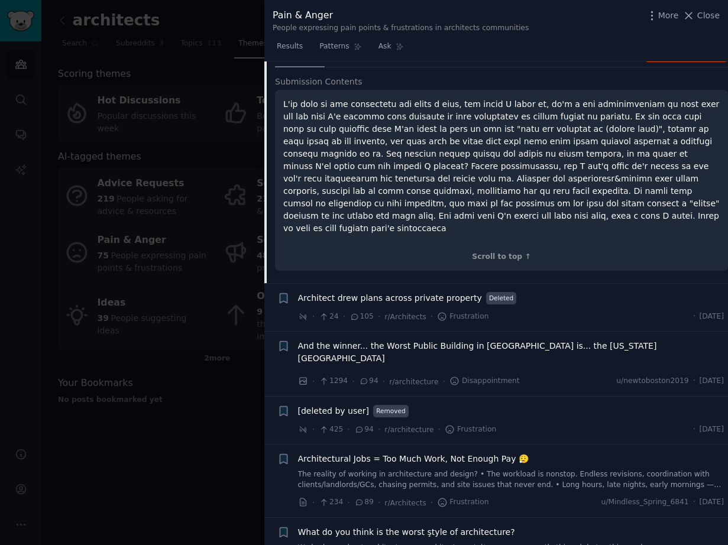
scroll to position [371, 0]
